Goal: Task Accomplishment & Management: Complete application form

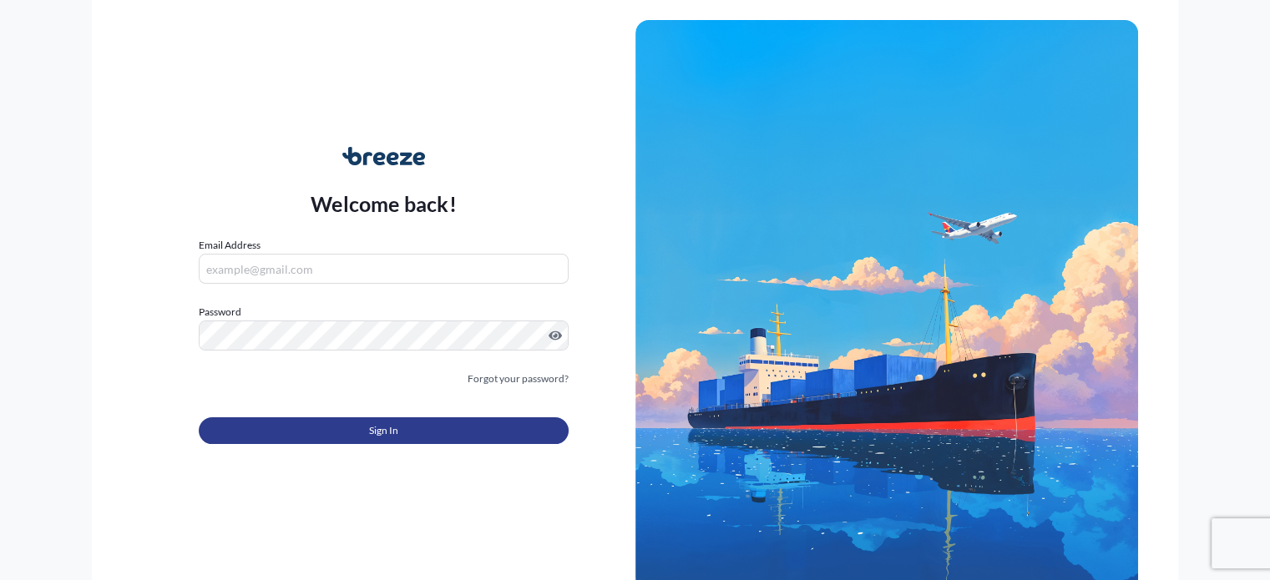
type input "[EMAIL_ADDRESS][DOMAIN_NAME]"
click at [409, 428] on button "Sign In" at bounding box center [383, 430] width 369 height 27
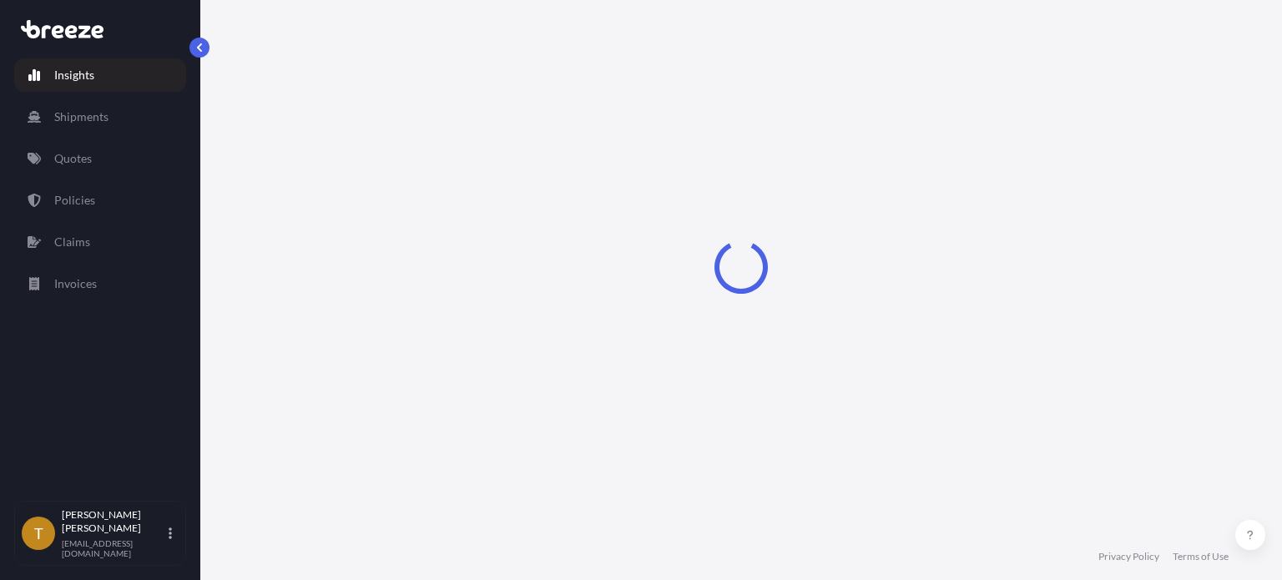
select select "2025"
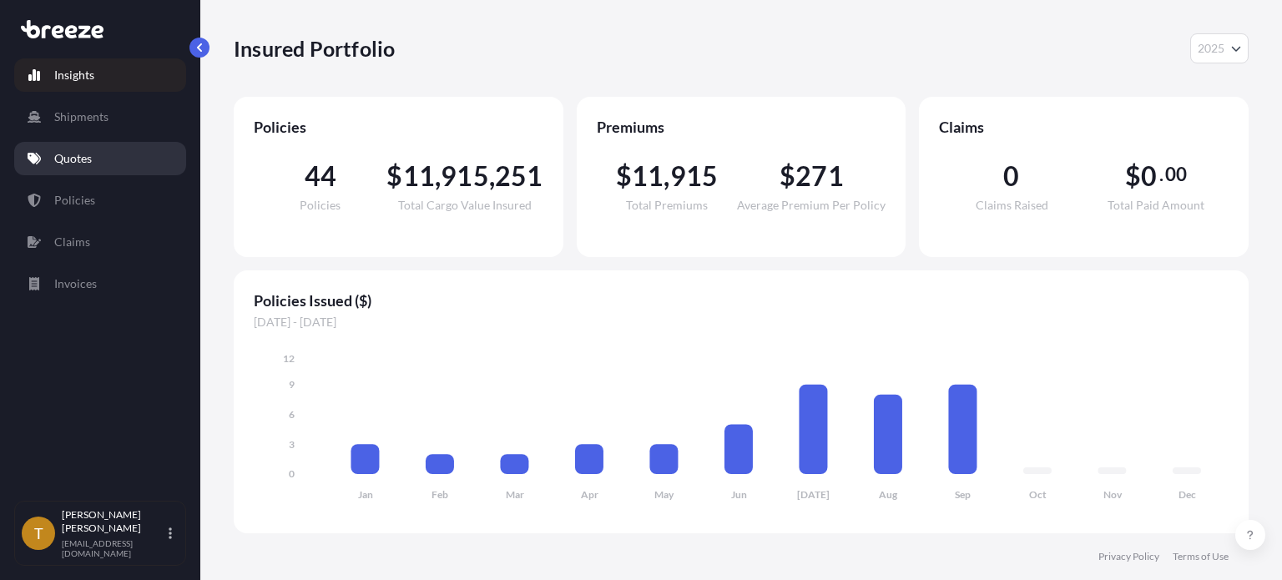
click at [62, 159] on p "Quotes" at bounding box center [73, 158] width 38 height 17
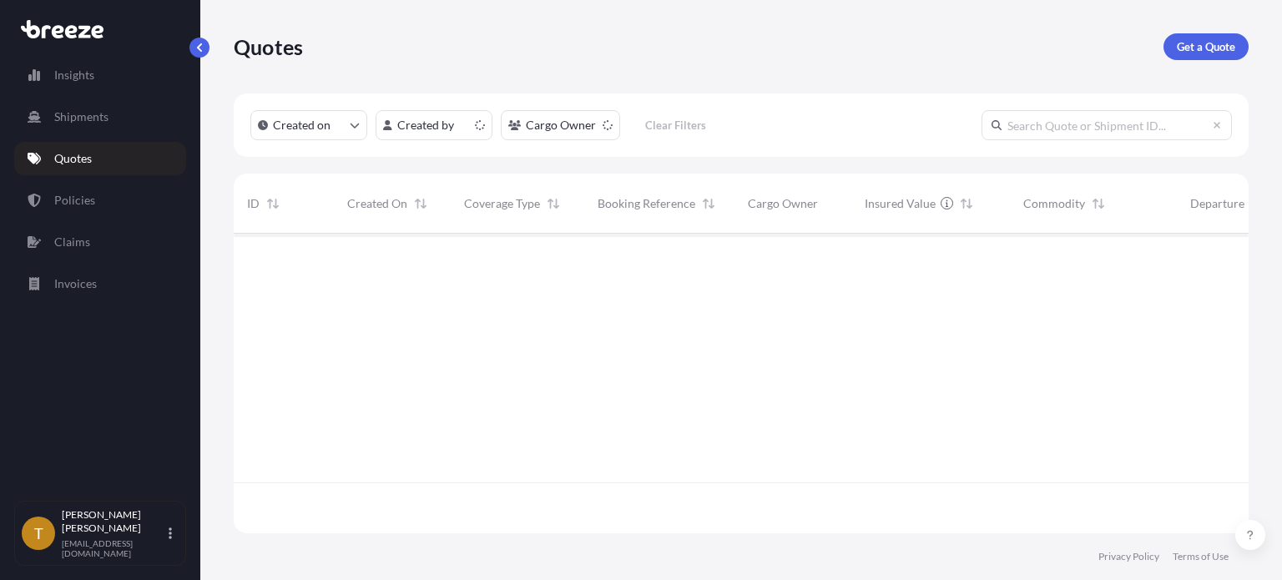
scroll to position [296, 1002]
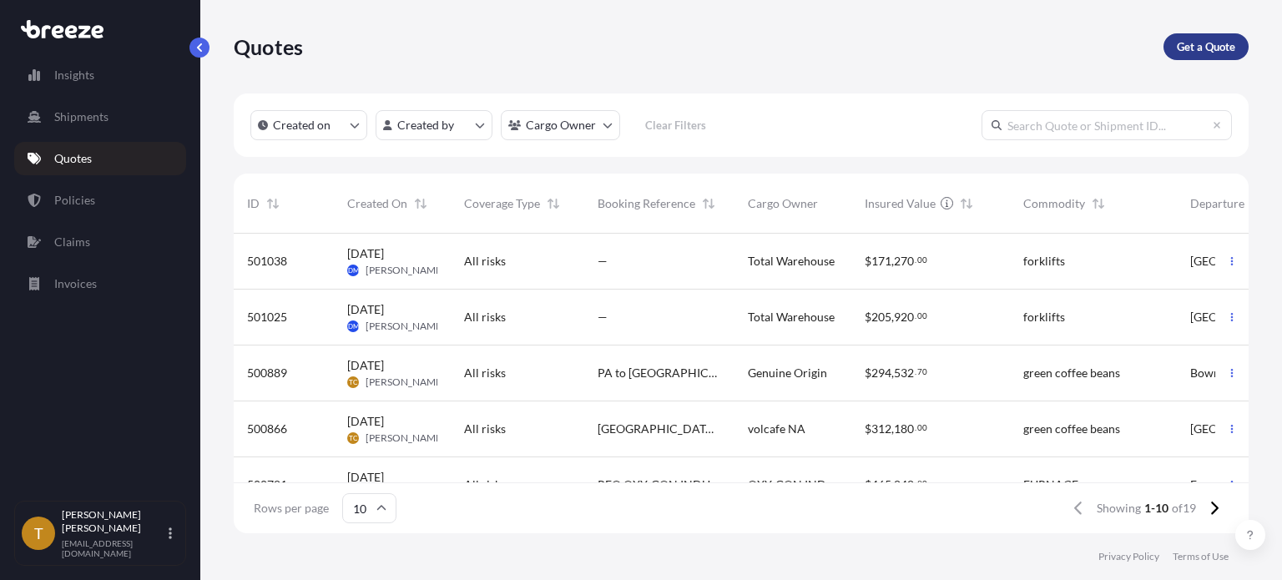
click at [1219, 49] on p "Get a Quote" at bounding box center [1206, 46] width 58 height 17
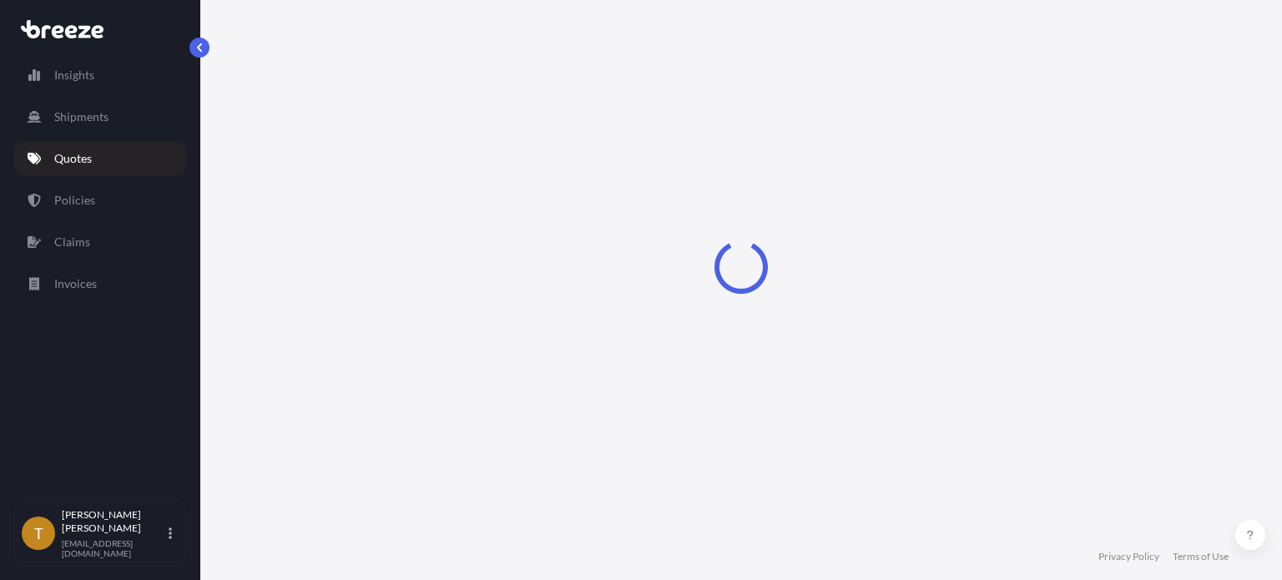
select select "Sea"
select select "1"
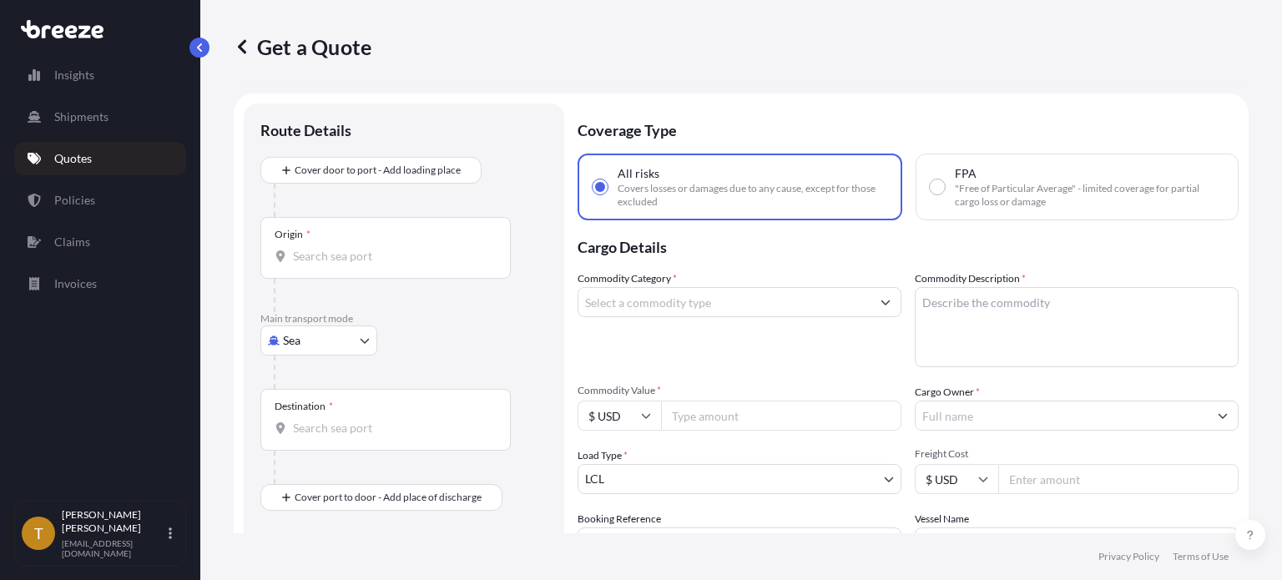
scroll to position [27, 0]
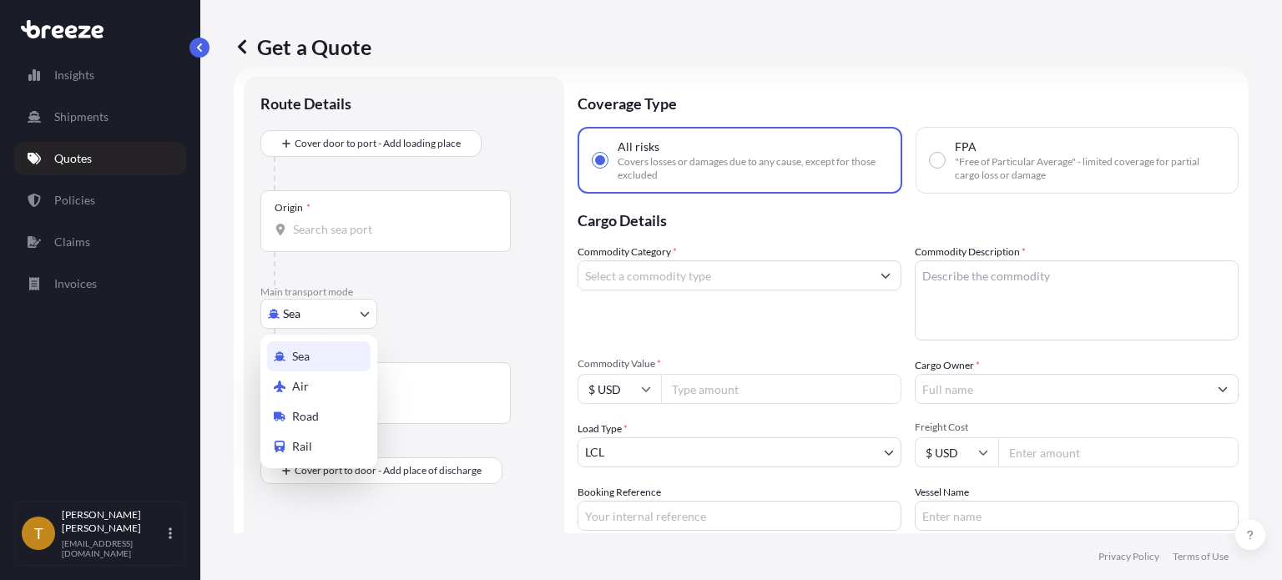
click at [367, 314] on body "Insights Shipments Quotes Policies Claims Invoices T [PERSON_NAME] [EMAIL_ADDRE…" at bounding box center [641, 353] width 1282 height 706
click at [333, 412] on div "Road" at bounding box center [319, 417] width 104 height 30
select select "Road"
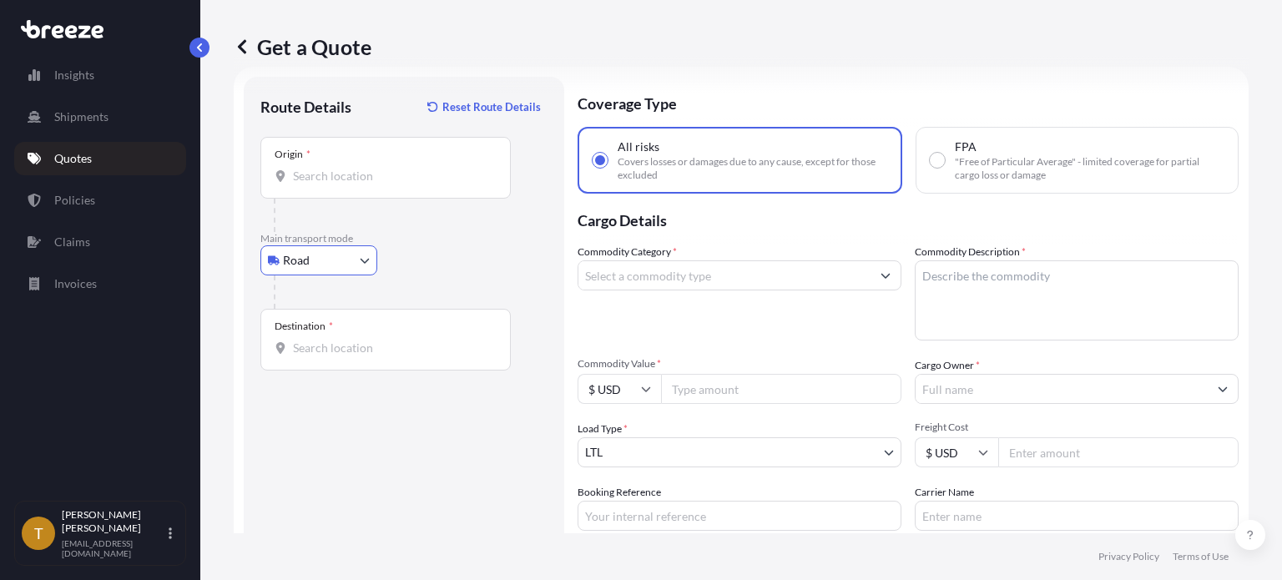
click at [394, 177] on input "Origin *" at bounding box center [391, 176] width 197 height 17
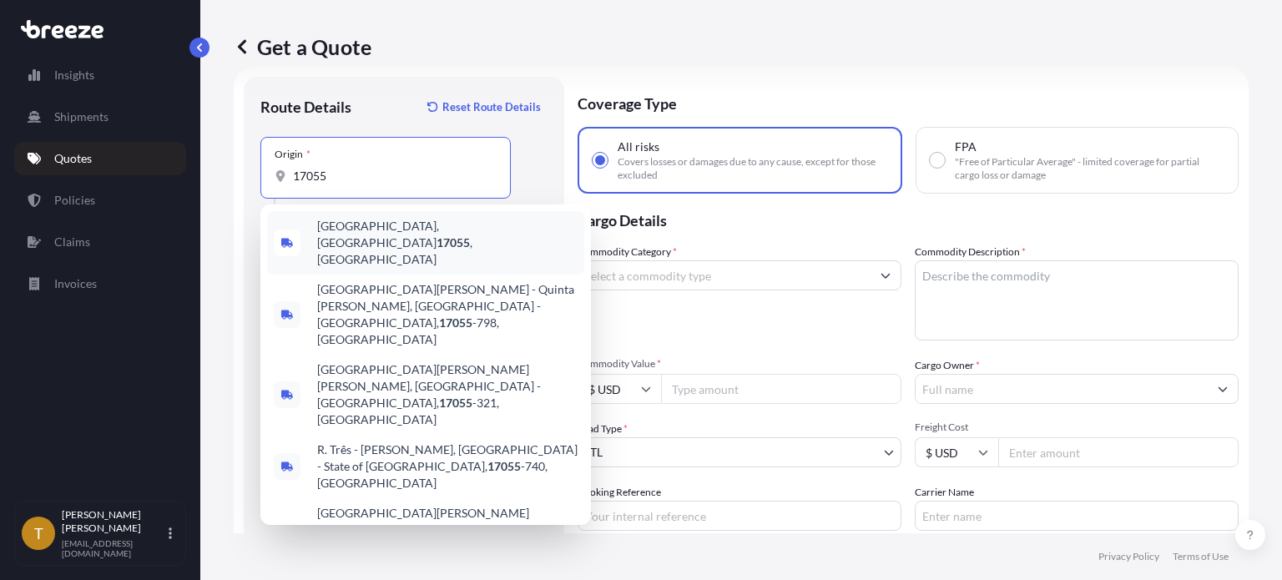
click at [371, 230] on span "[GEOGRAPHIC_DATA], [GEOGRAPHIC_DATA] 17055 , [GEOGRAPHIC_DATA]" at bounding box center [447, 243] width 261 height 50
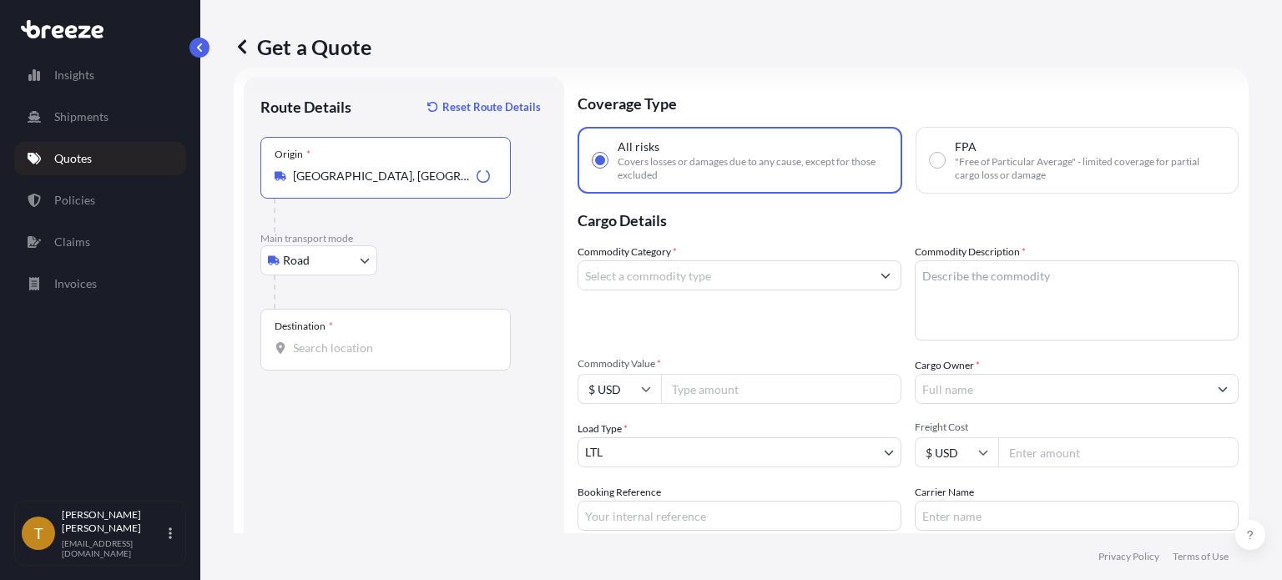
type input "[GEOGRAPHIC_DATA], [GEOGRAPHIC_DATA] 17055, [GEOGRAPHIC_DATA]"
click at [372, 343] on input "Destination *" at bounding box center [391, 348] width 197 height 17
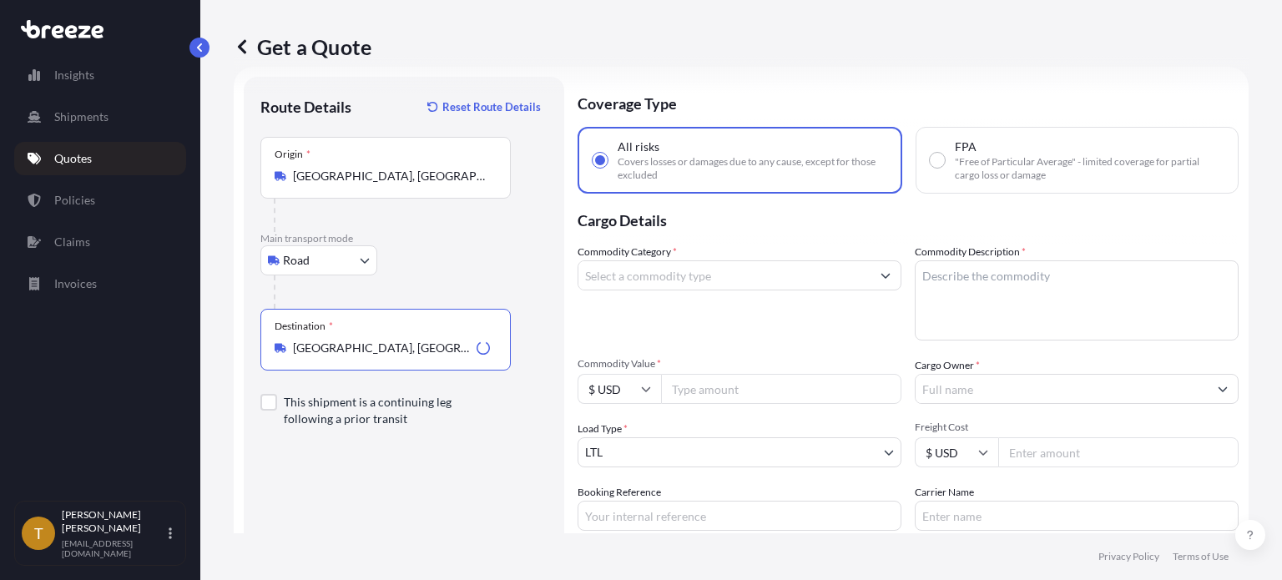
type input "[GEOGRAPHIC_DATA], [GEOGRAPHIC_DATA]"
click at [646, 275] on input "Commodity Category *" at bounding box center [725, 276] width 292 height 30
click at [647, 279] on input "coffee" at bounding box center [725, 276] width 292 height 30
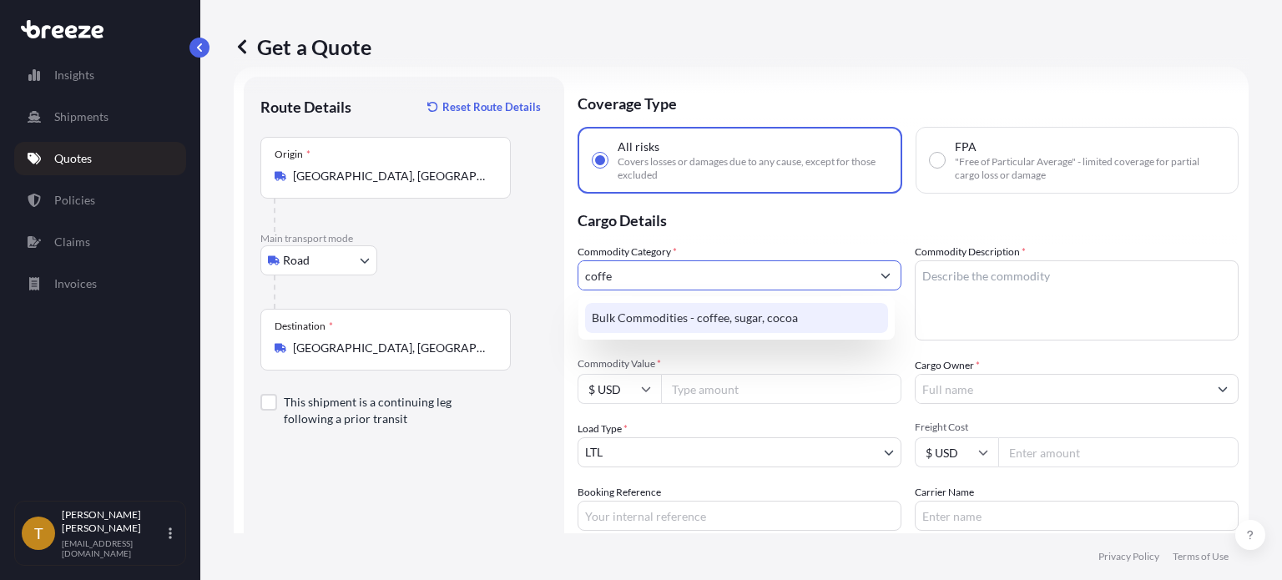
click at [654, 314] on div "Bulk Commodities - coffee, sugar, cocoa" at bounding box center [736, 318] width 303 height 30
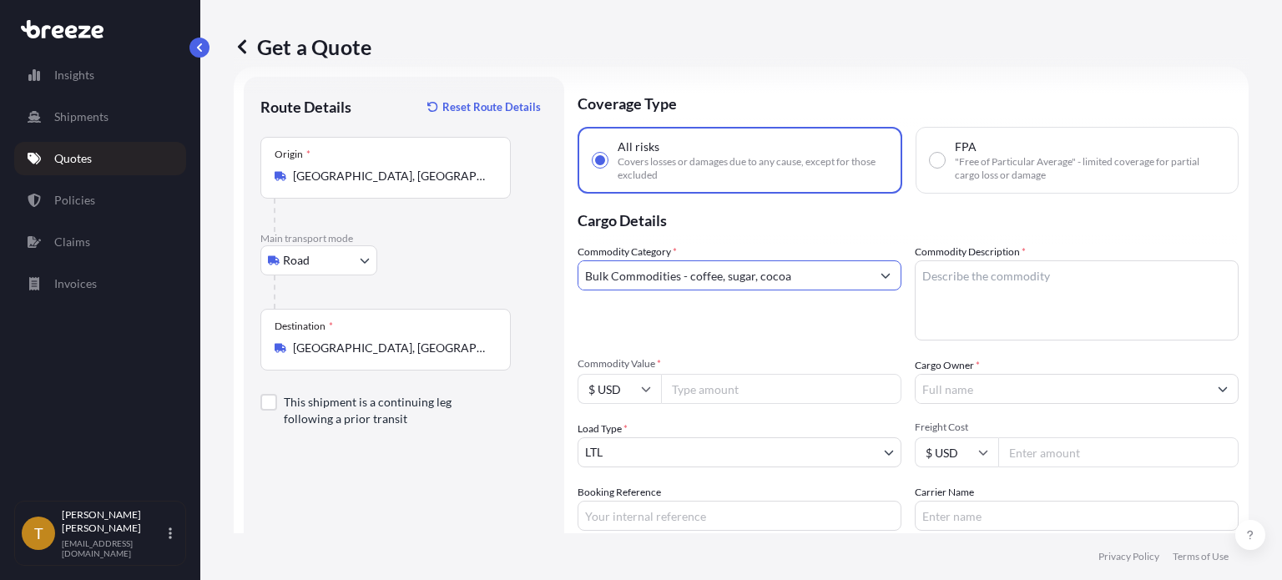
type input "Bulk Commodities - coffee, sugar, cocoa"
click at [986, 286] on textarea "Commodity Description *" at bounding box center [1077, 301] width 324 height 80
type textarea "Green coffee beans"
type input "152597.25"
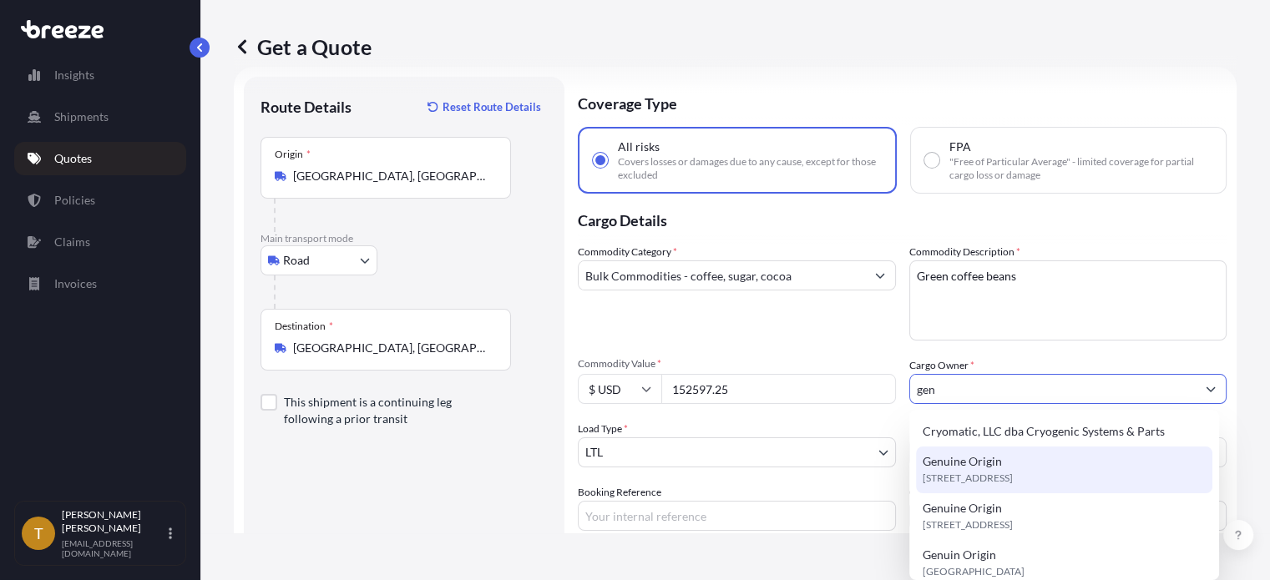
click at [989, 467] on span "Genuine Origin" at bounding box center [962, 461] width 79 height 17
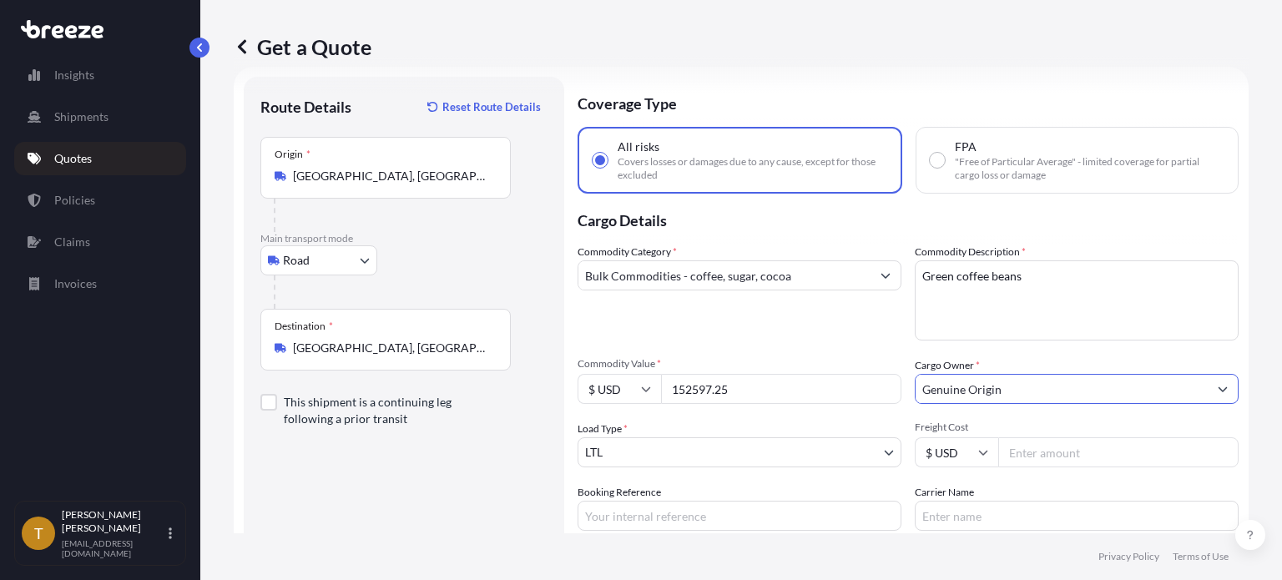
type input "Genuine Origin"
click at [665, 453] on body "15 options available. 6 options available. 4 options available. Insights Shipme…" at bounding box center [641, 353] width 1282 height 706
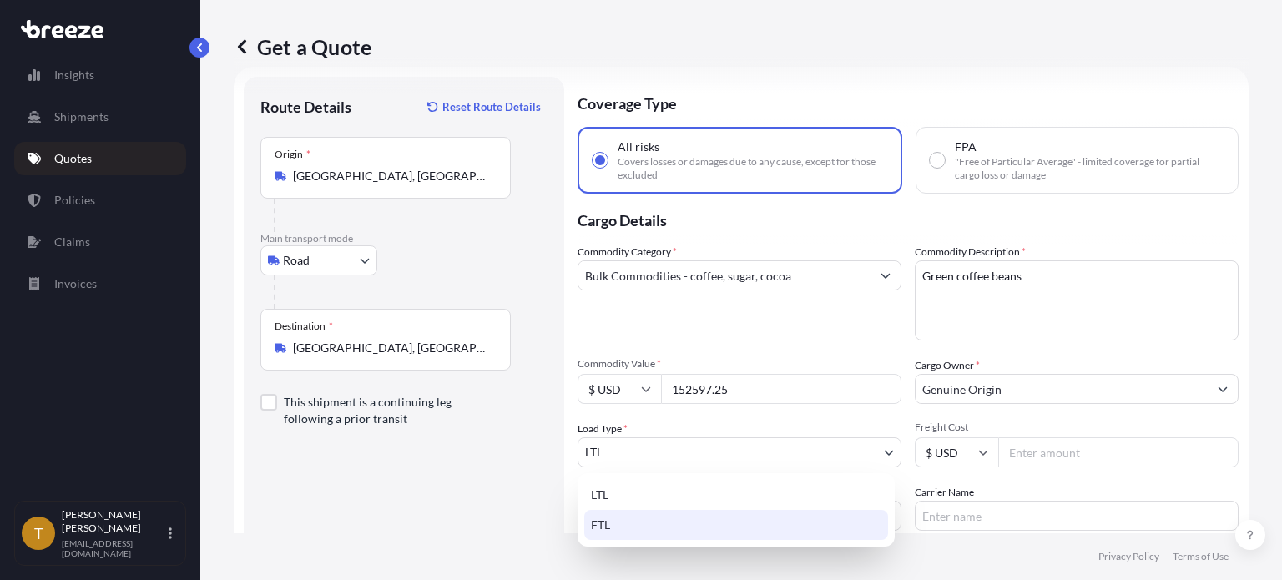
click at [631, 524] on div "FTL" at bounding box center [736, 525] width 304 height 30
select select "2"
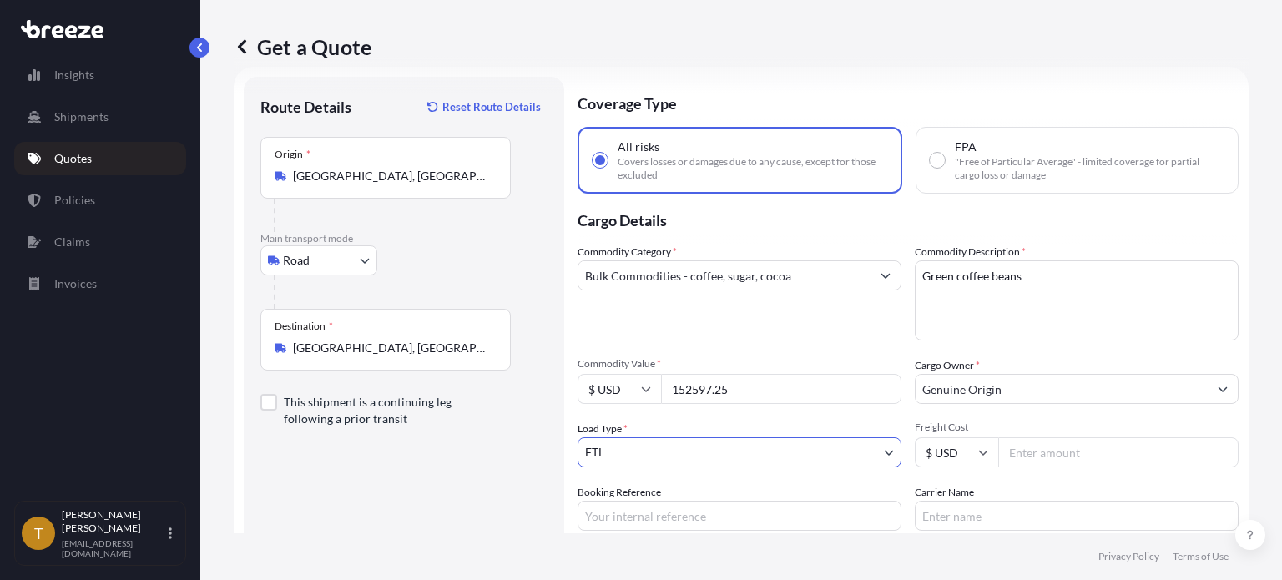
click at [1027, 452] on input "Freight Cost" at bounding box center [1119, 453] width 240 height 30
type input "3300"
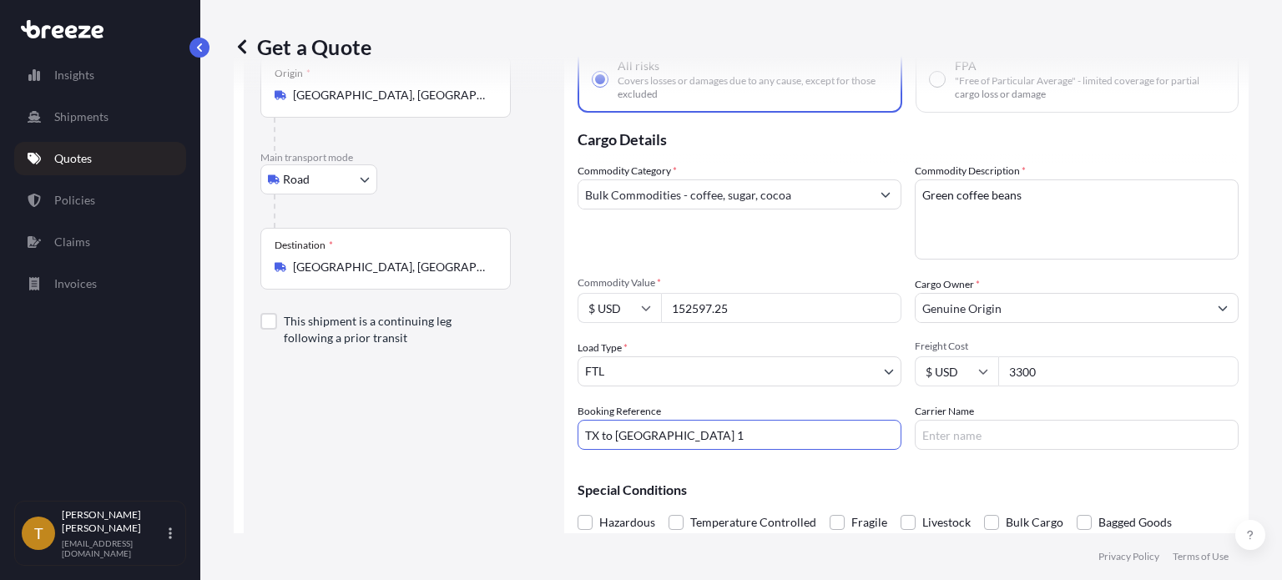
scroll to position [177, 0]
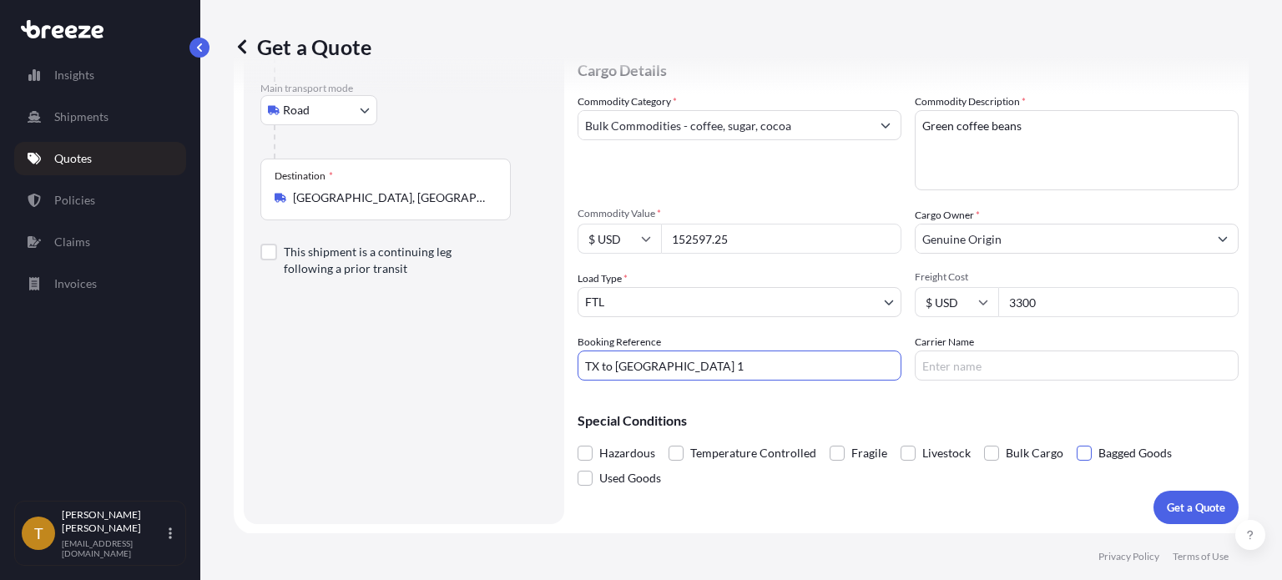
type input "TX to [GEOGRAPHIC_DATA] 1"
click at [1080, 451] on span at bounding box center [1084, 453] width 15 height 15
click at [1077, 441] on input "Bagged Goods" at bounding box center [1077, 441] width 0 height 0
click at [1176, 507] on p "Get a Quote" at bounding box center [1196, 507] width 58 height 17
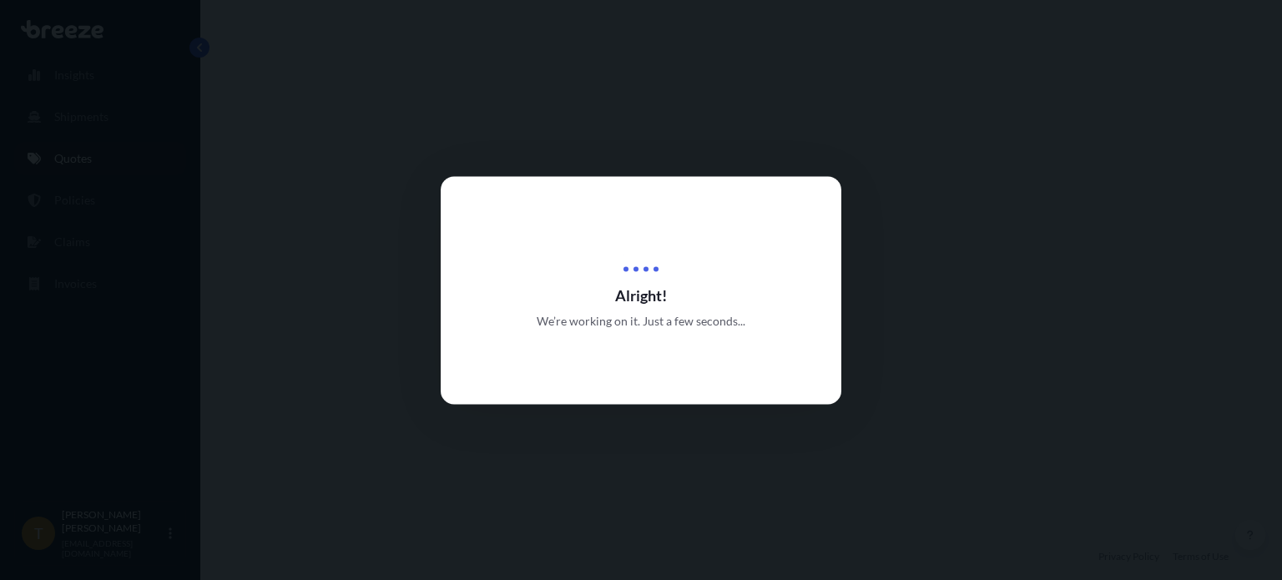
select select "Road"
select select "2"
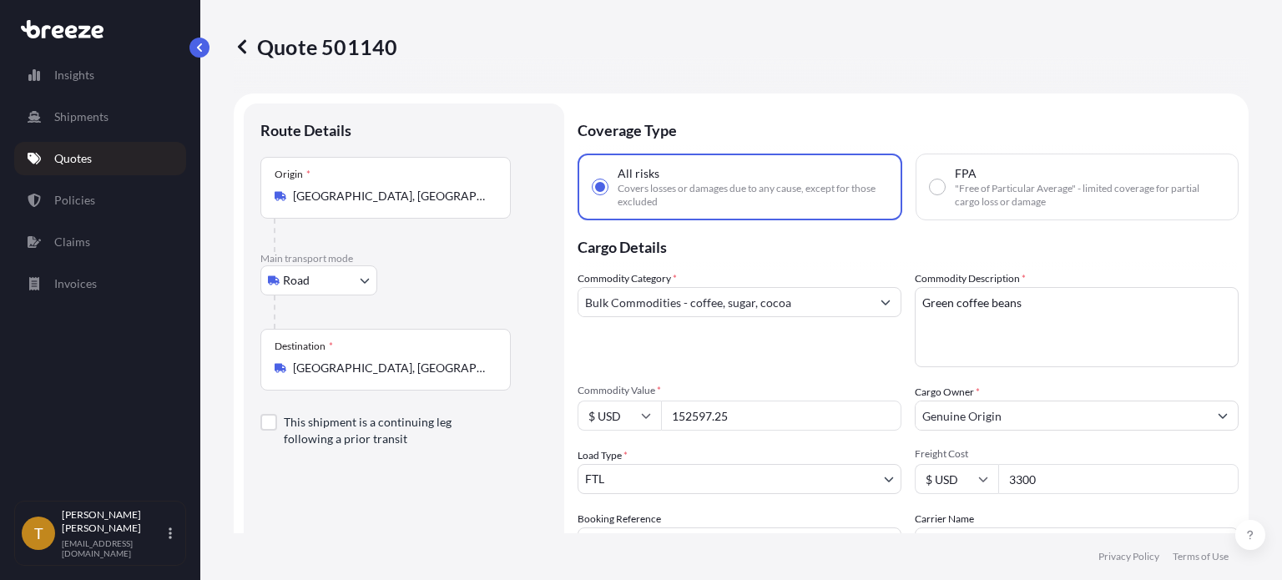
click at [60, 159] on p "Quotes" at bounding box center [73, 158] width 38 height 17
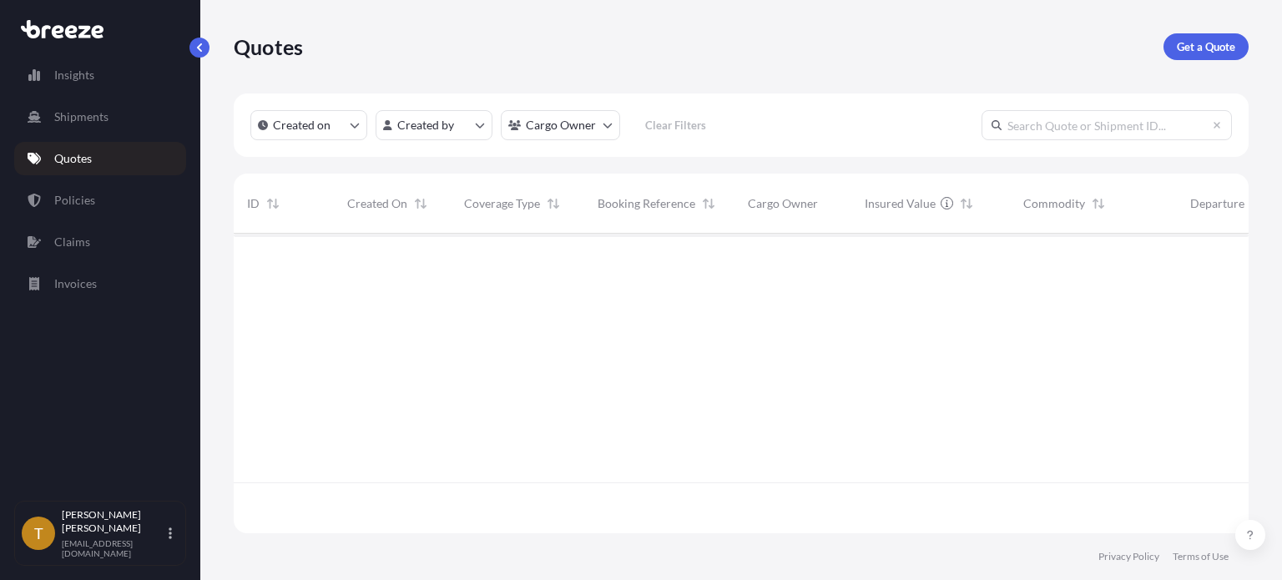
scroll to position [296, 1002]
click at [1193, 43] on p "Get a Quote" at bounding box center [1206, 46] width 58 height 17
select select "Sea"
select select "1"
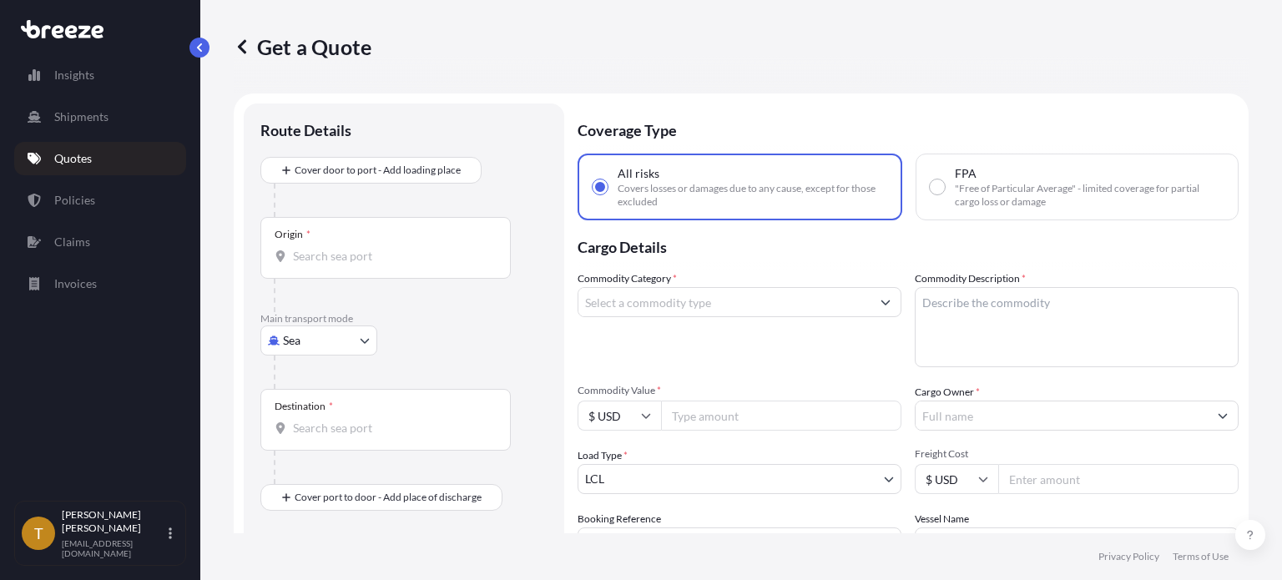
scroll to position [27, 0]
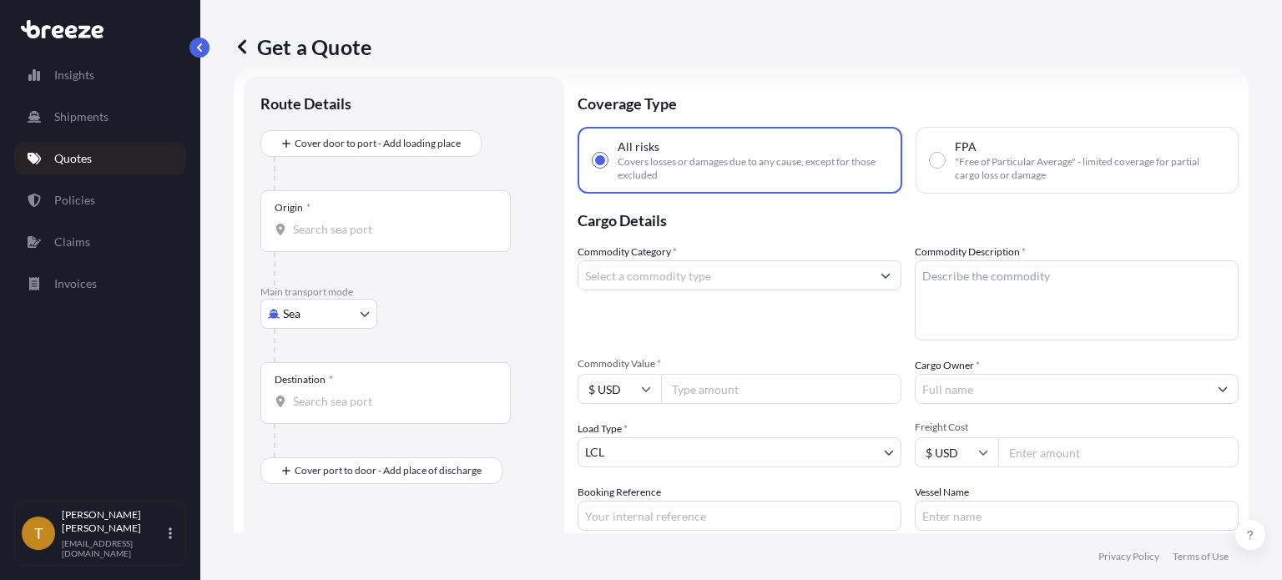
click at [326, 218] on div "Origin *" at bounding box center [386, 221] width 250 height 62
click at [326, 221] on input "Origin *" at bounding box center [391, 229] width 197 height 17
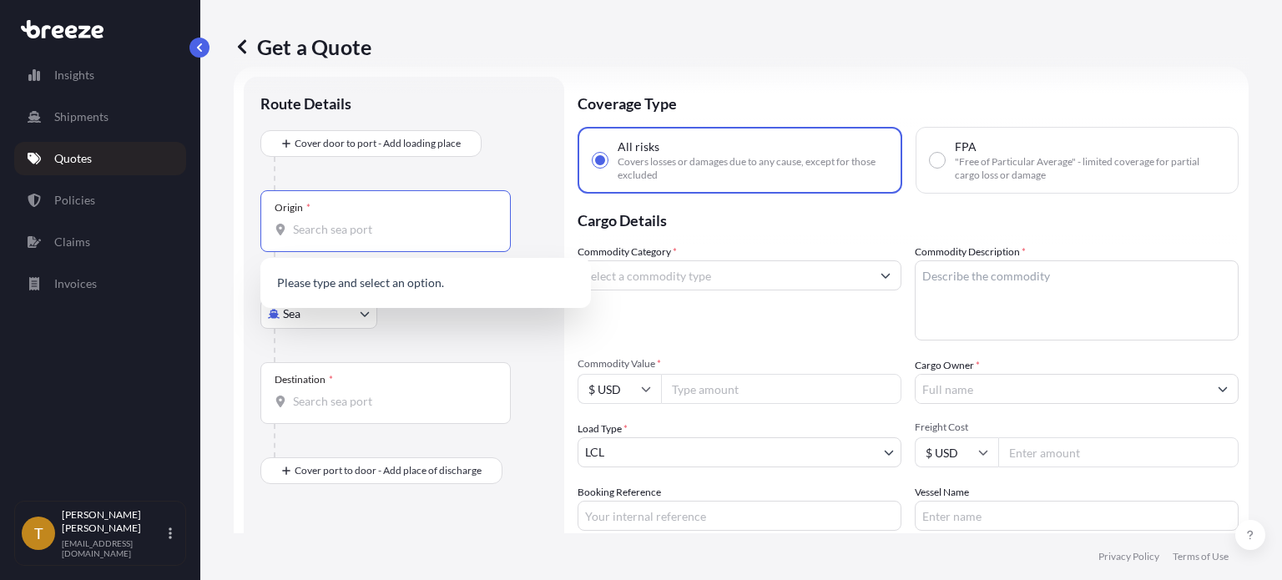
click at [362, 316] on body "0 options available. Insights Shipments Quotes Policies Claims Invoices T [PERS…" at bounding box center [641, 353] width 1282 height 706
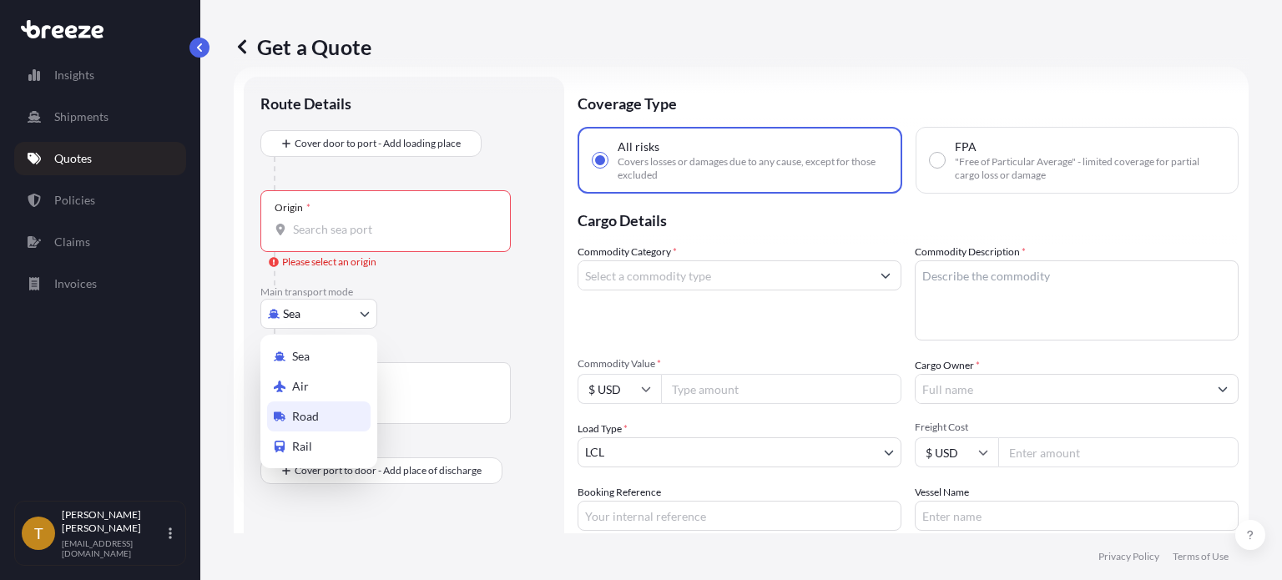
click at [315, 421] on span "Road" at bounding box center [305, 416] width 27 height 17
select select "Road"
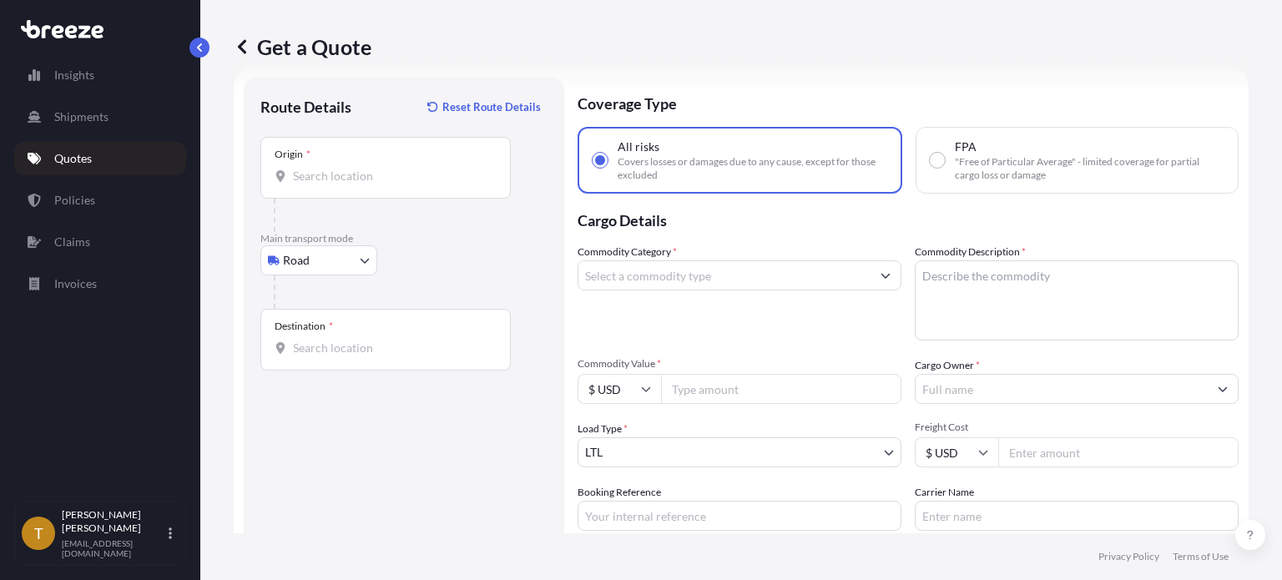
click at [377, 165] on div "Origin *" at bounding box center [386, 168] width 250 height 62
click at [377, 168] on input "Origin *" at bounding box center [391, 176] width 197 height 17
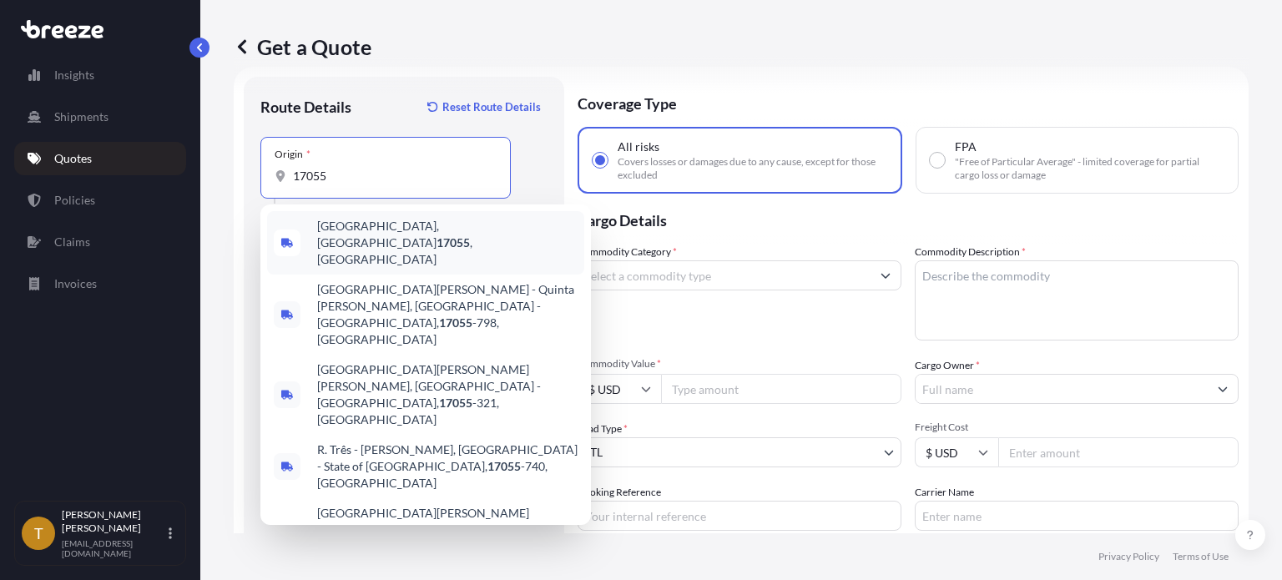
click at [344, 232] on span "[GEOGRAPHIC_DATA], [GEOGRAPHIC_DATA] 17055 , [GEOGRAPHIC_DATA]" at bounding box center [447, 243] width 261 height 50
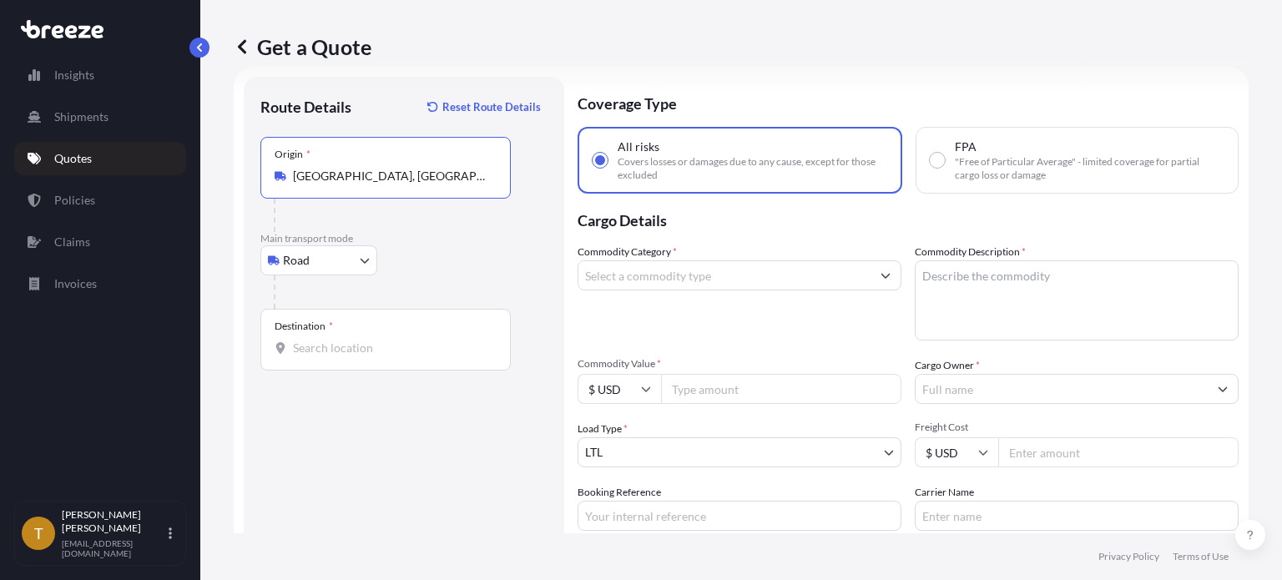
type input "[GEOGRAPHIC_DATA], [GEOGRAPHIC_DATA] 17055, [GEOGRAPHIC_DATA]"
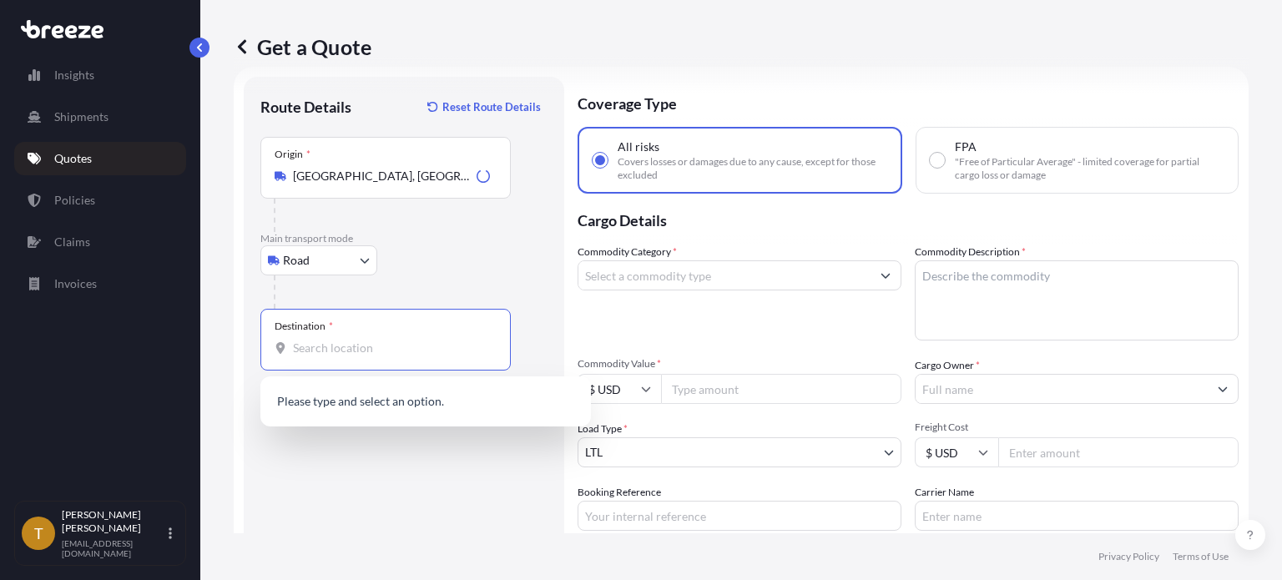
click at [364, 353] on input "Destination *" at bounding box center [391, 348] width 197 height 17
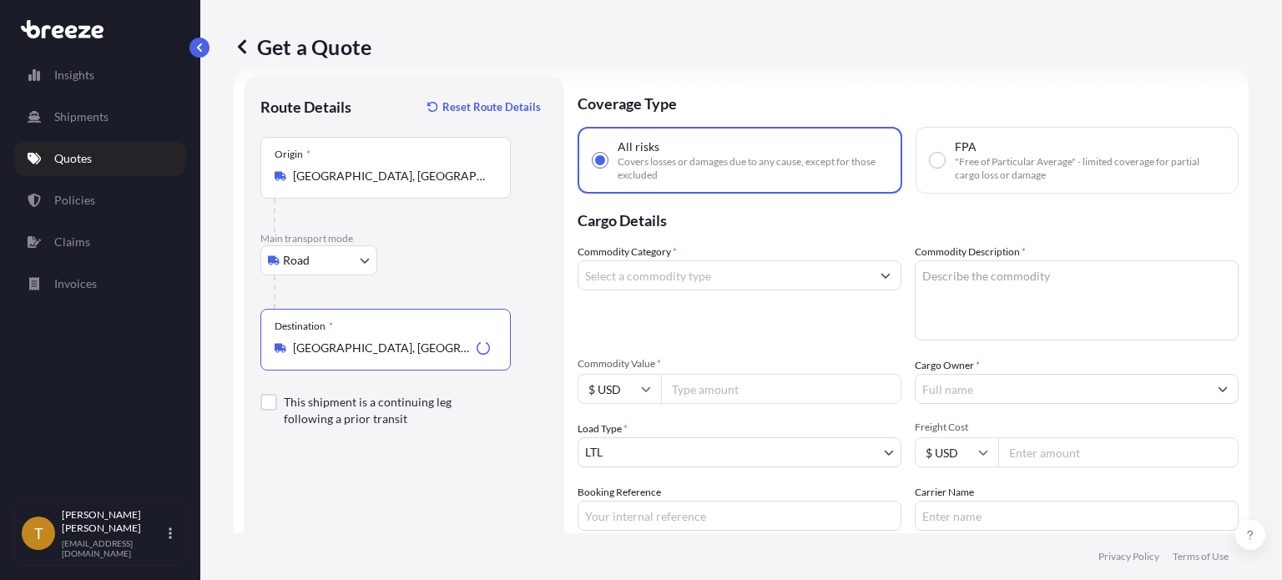
type input "[GEOGRAPHIC_DATA], [GEOGRAPHIC_DATA]"
click at [647, 279] on input "Commodity Category *" at bounding box center [725, 276] width 292 height 30
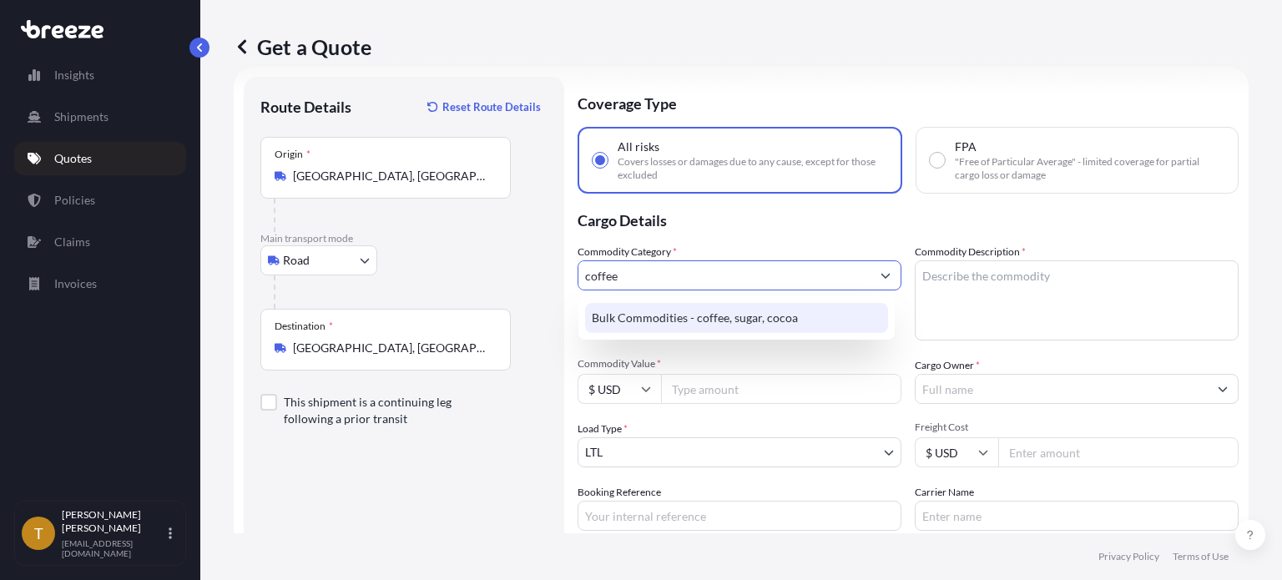
click at [672, 326] on div "Bulk Commodities - coffee, sugar, cocoa" at bounding box center [736, 318] width 303 height 30
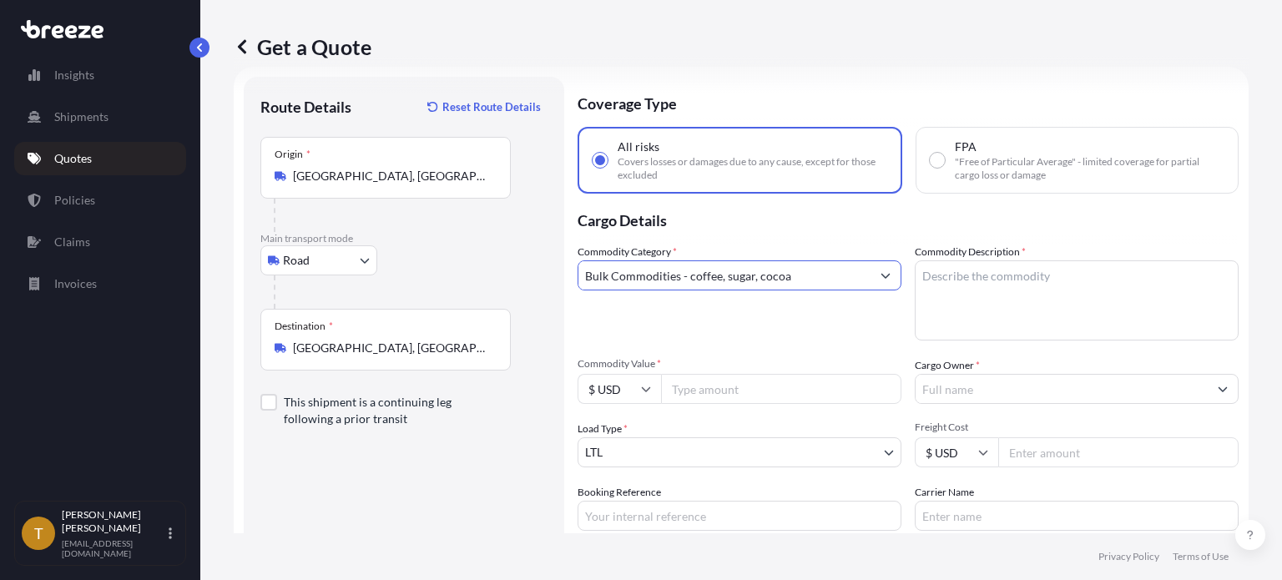
type input "Bulk Commodities - coffee, sugar, cocoa"
click at [969, 296] on textarea "Commodity Description *" at bounding box center [1077, 301] width 324 height 80
type textarea "green coffee beans"
type input "286406.25"
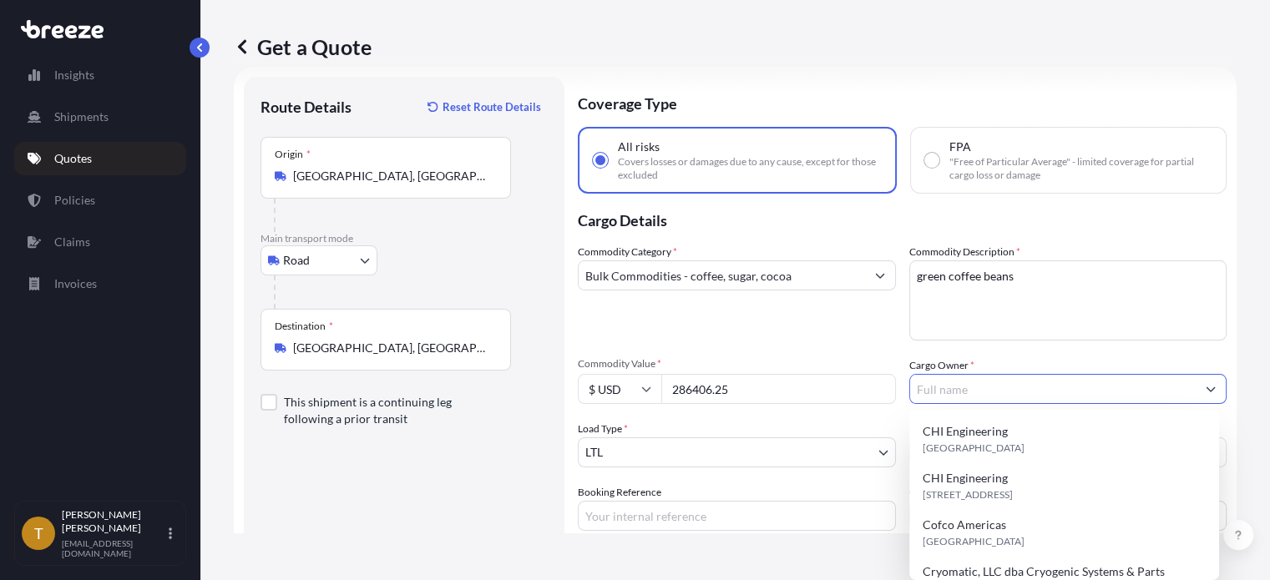
type input "f"
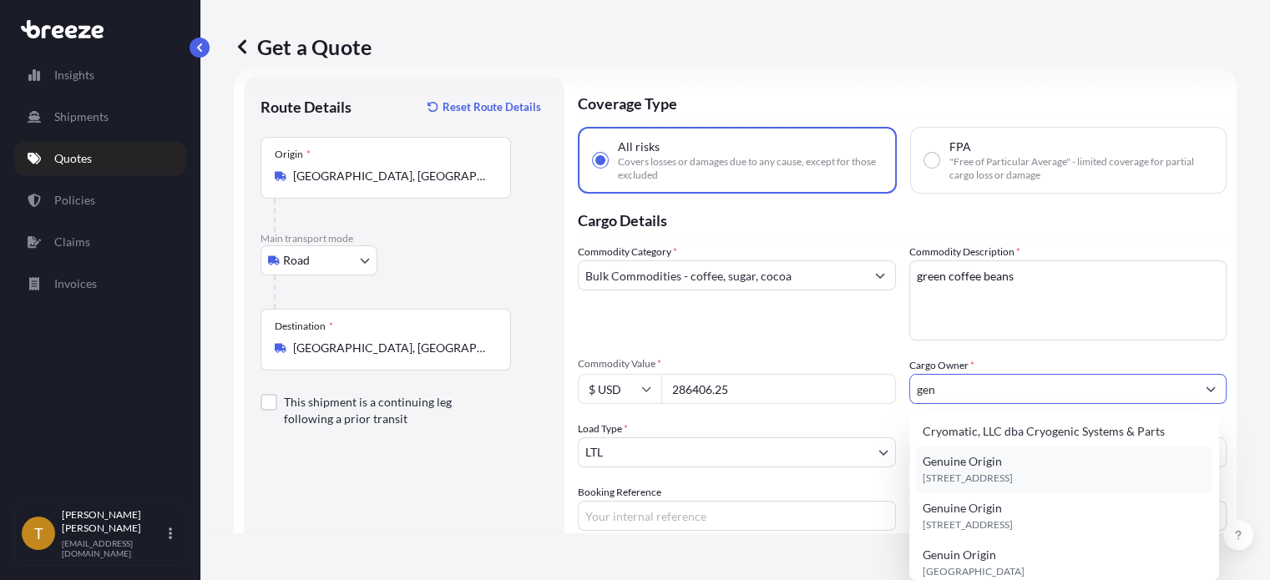
click at [971, 471] on span "[STREET_ADDRESS]" at bounding box center [968, 478] width 90 height 17
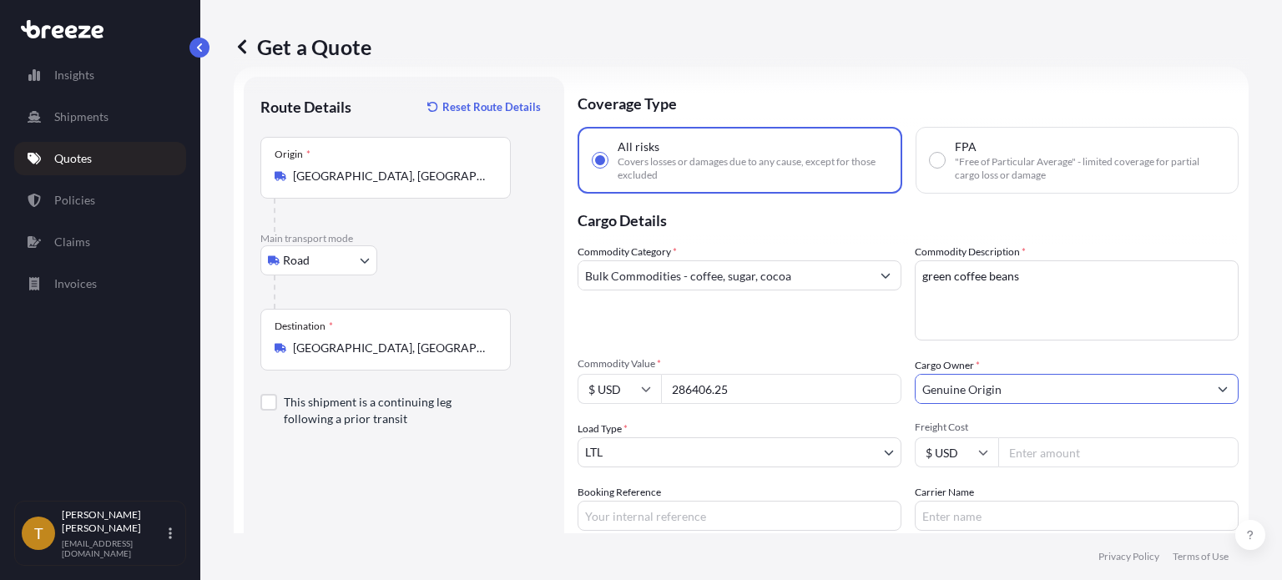
type input "Genuine Origin"
click at [746, 447] on body "1 option available. 15 options available. 6 options available. 2 options availa…" at bounding box center [641, 353] width 1282 height 706
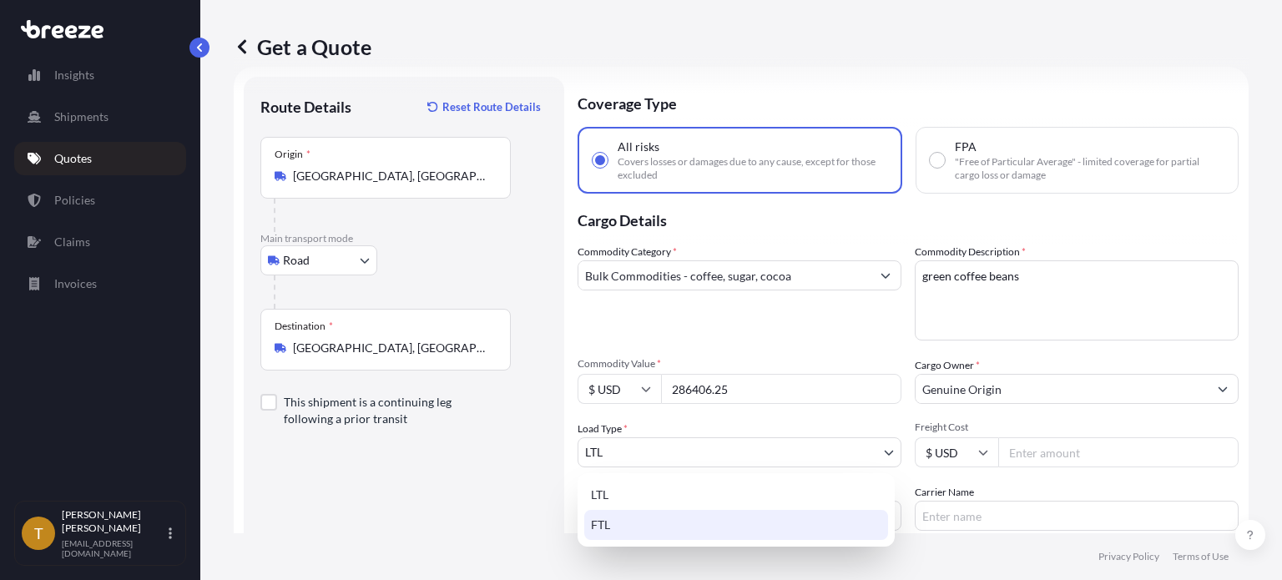
click at [660, 518] on div "FTL" at bounding box center [736, 525] width 304 height 30
select select "2"
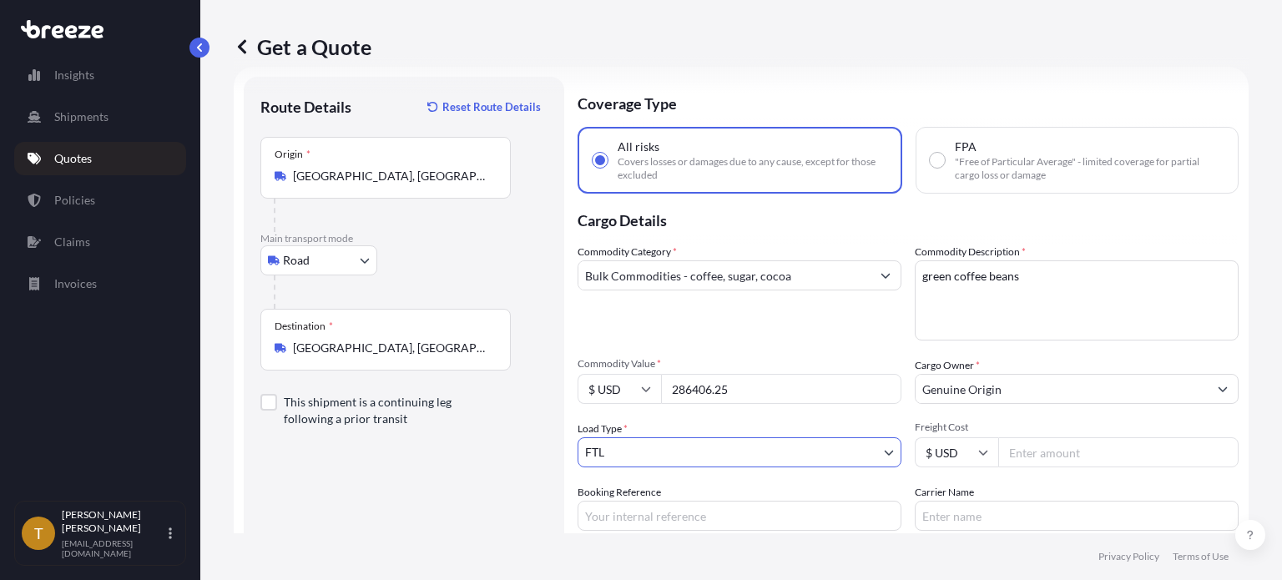
click at [1065, 456] on input "Freight Cost" at bounding box center [1119, 453] width 240 height 30
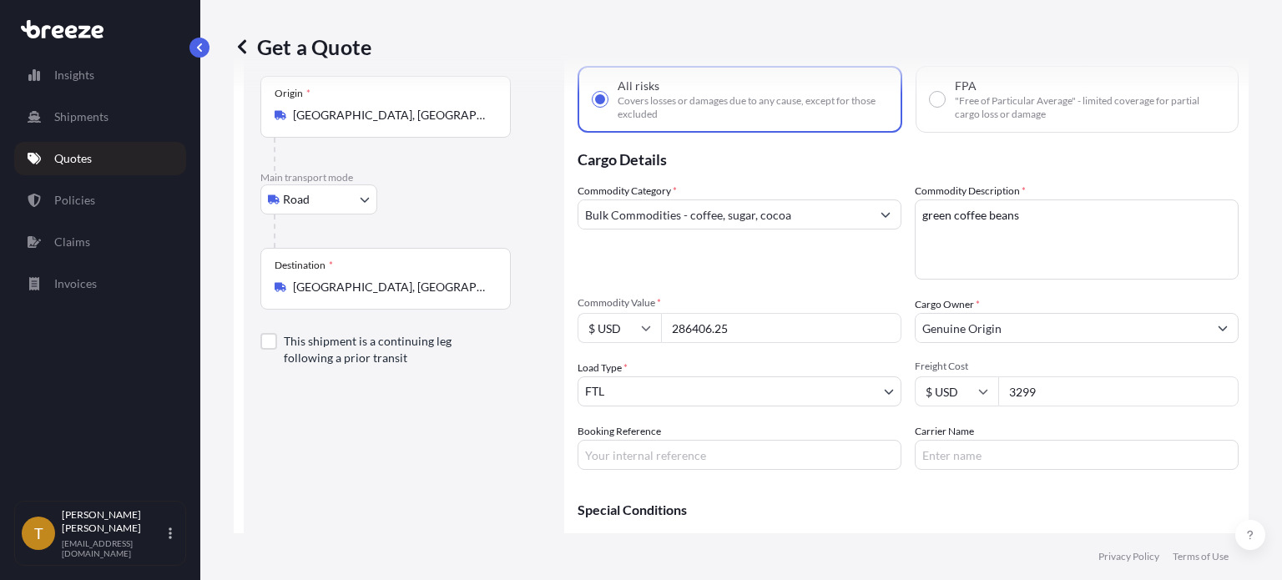
scroll to position [177, 0]
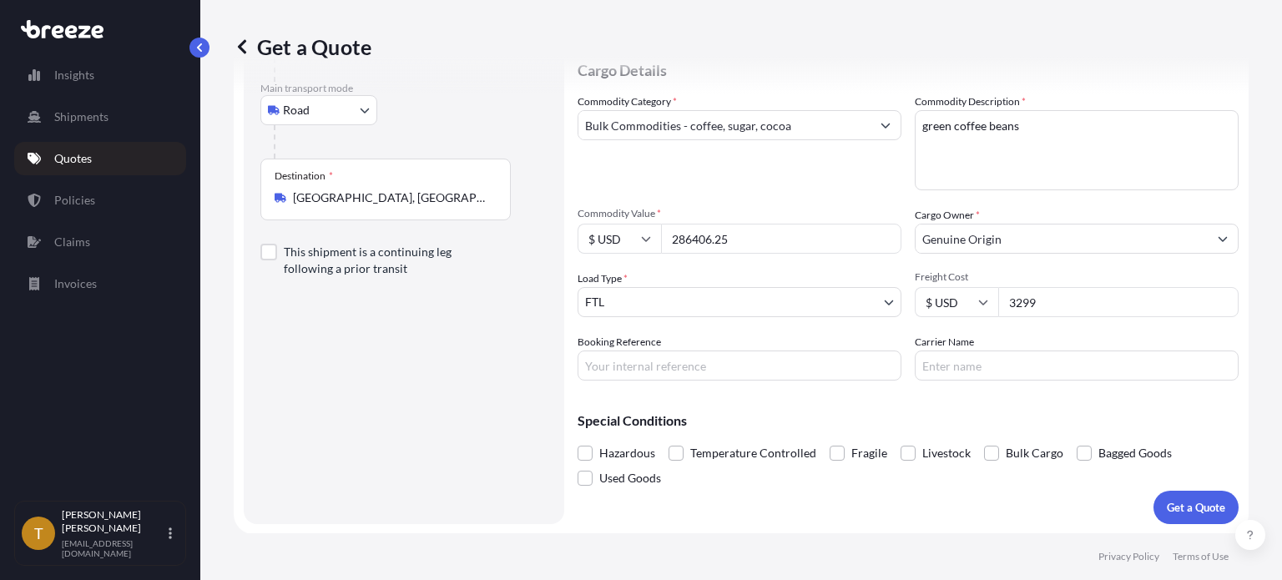
type input "3299"
click at [626, 367] on input "Booking Reference" at bounding box center [740, 366] width 324 height 30
type input "PA to [GEOGRAPHIC_DATA] 2"
click at [1079, 457] on span at bounding box center [1084, 453] width 15 height 15
click at [1077, 441] on input "Bagged Goods" at bounding box center [1077, 441] width 0 height 0
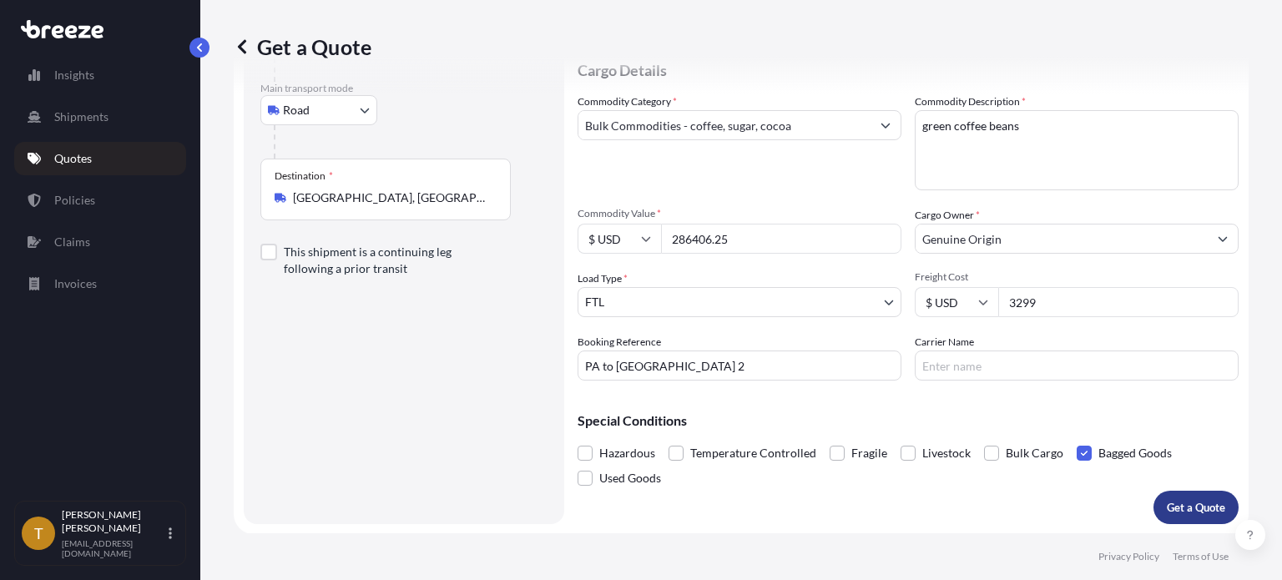
click at [1168, 497] on button "Get a Quote" at bounding box center [1196, 507] width 85 height 33
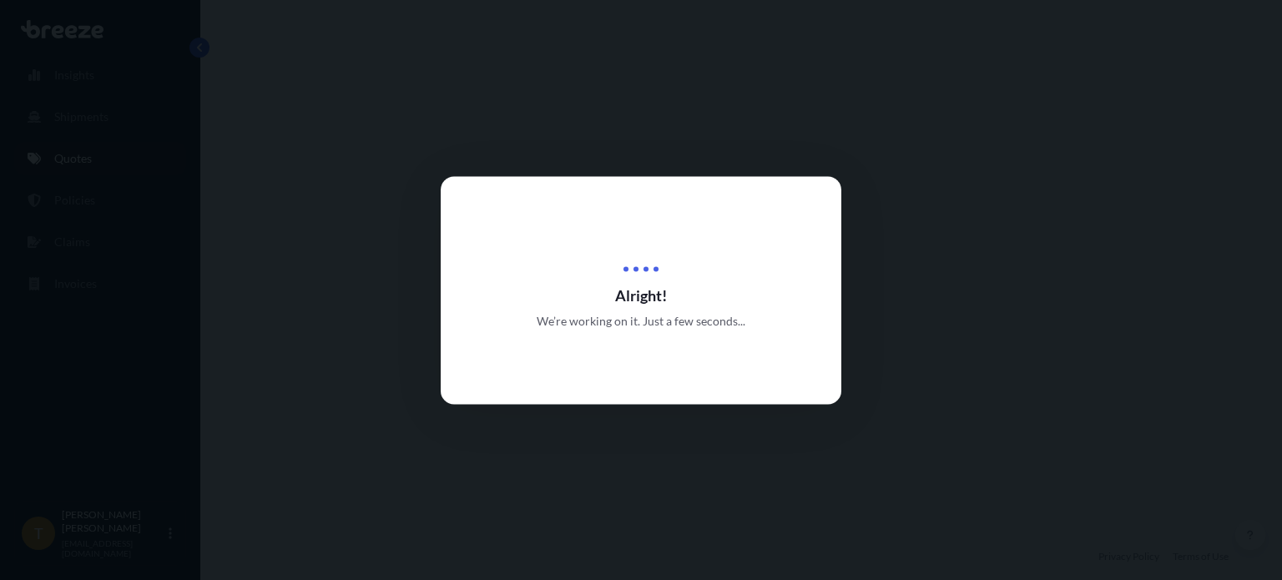
select select "Road"
select select "2"
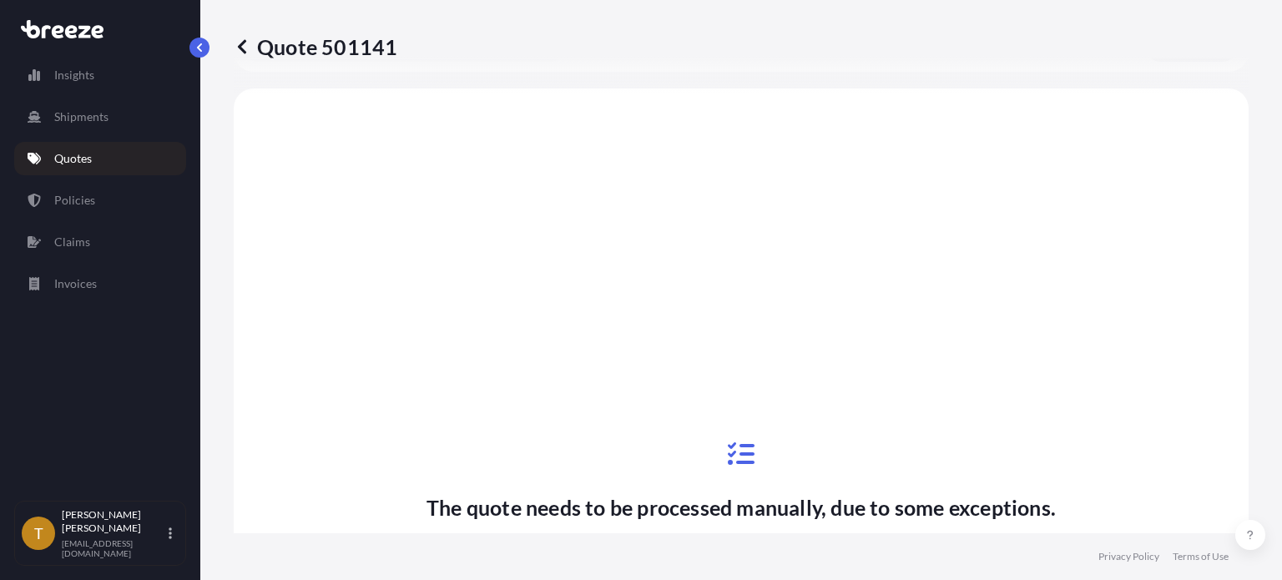
scroll to position [644, 0]
